Goal: Navigation & Orientation: Find specific page/section

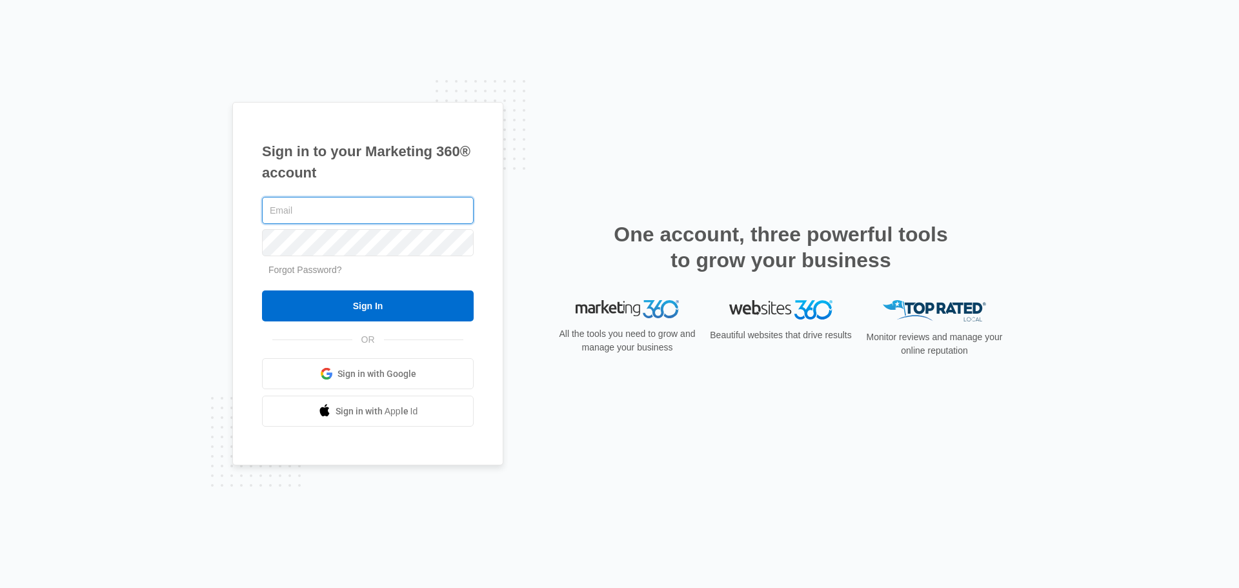
type input "[PERSON_NAME][EMAIL_ADDRESS][DOMAIN_NAME]"
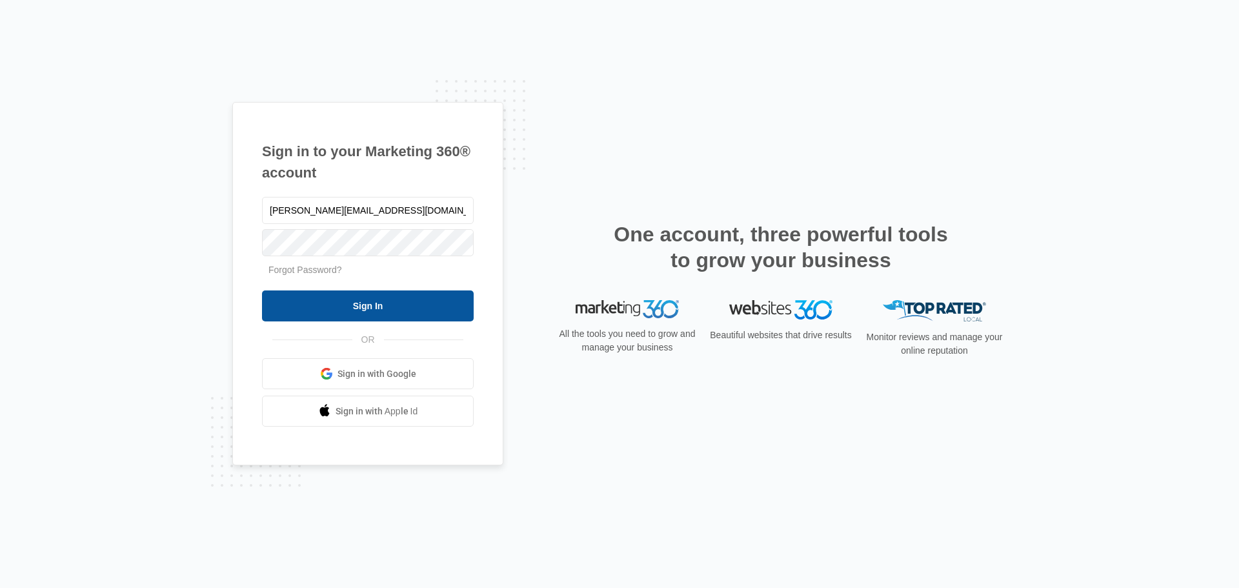
click at [345, 304] on input "Sign In" at bounding box center [368, 305] width 212 height 31
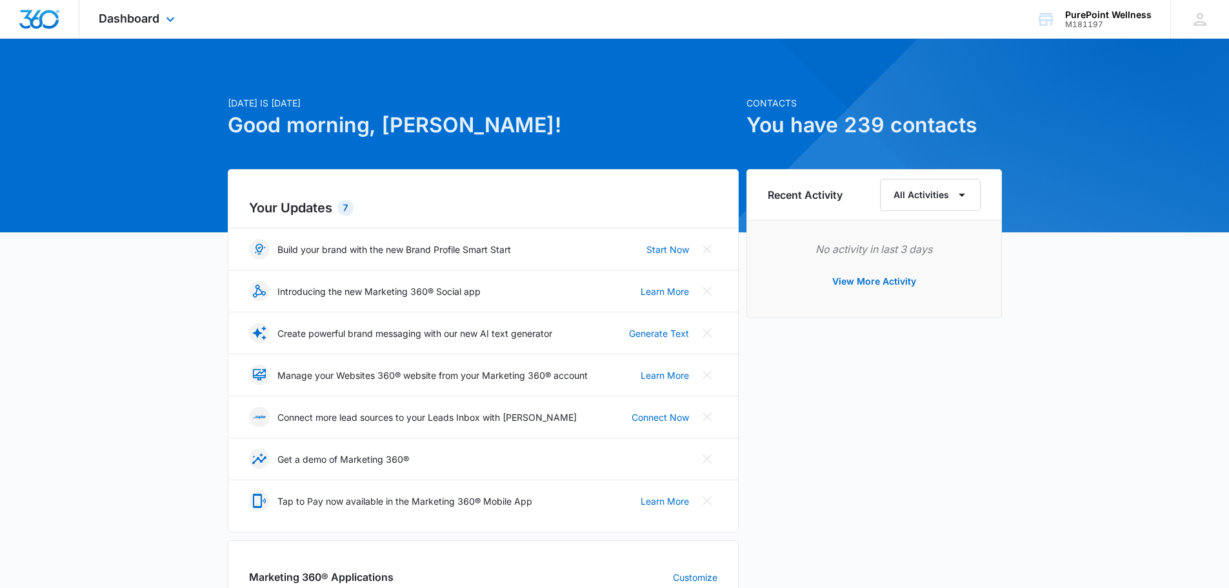
click at [115, 9] on div "Dashboard Apps Reputation Websites Forms CRM Email Social Shop Payments POS Ads…" at bounding box center [138, 19] width 118 height 38
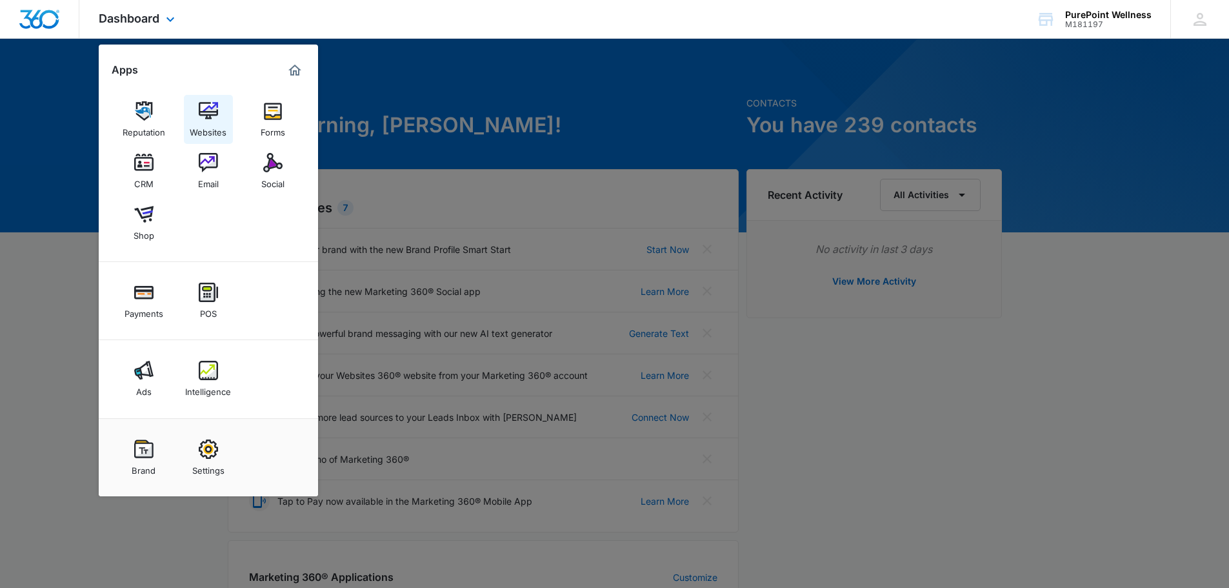
click at [214, 119] on img at bounding box center [208, 110] width 19 height 19
